Goal: Task Accomplishment & Management: Manage account settings

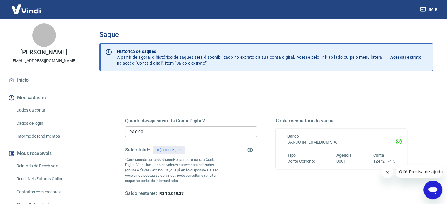
click at [30, 13] on img at bounding box center [26, 9] width 38 height 18
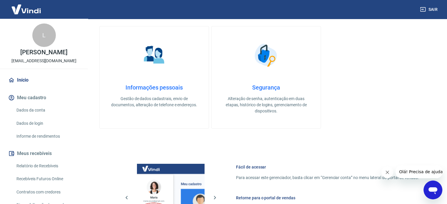
scroll to position [260, 0]
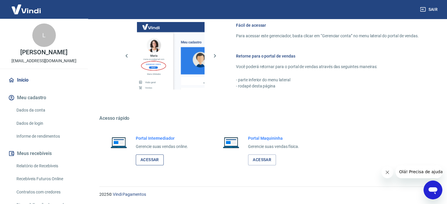
click at [150, 160] on link "Acessar" at bounding box center [150, 160] width 28 height 11
